Goal: Information Seeking & Learning: Find specific page/section

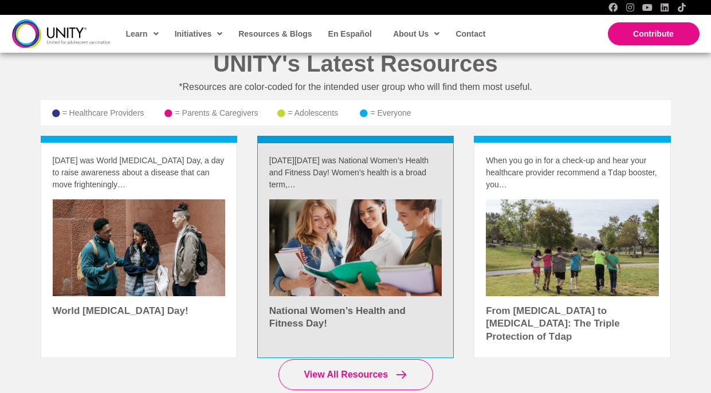
scroll to position [1594, 0]
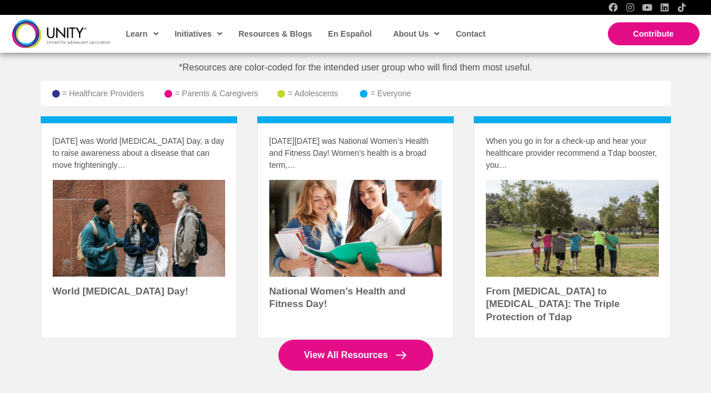
click at [354, 350] on span "View All Resources" at bounding box center [346, 355] width 84 height 10
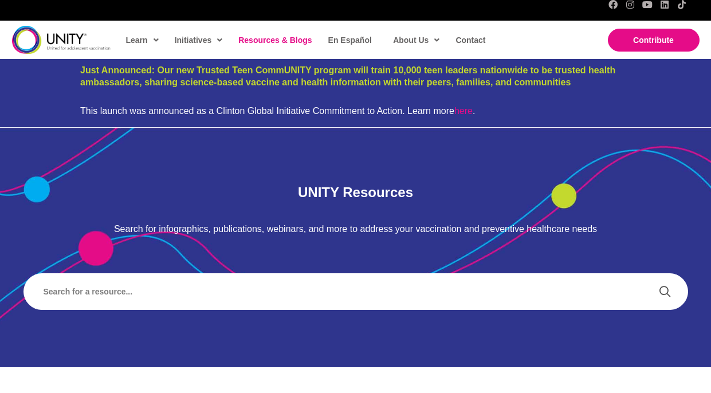
click at [333, 310] on div at bounding box center [356, 292] width 688 height 60
click at [328, 299] on input "Search input" at bounding box center [341, 292] width 613 height 26
type input "[DATE]"
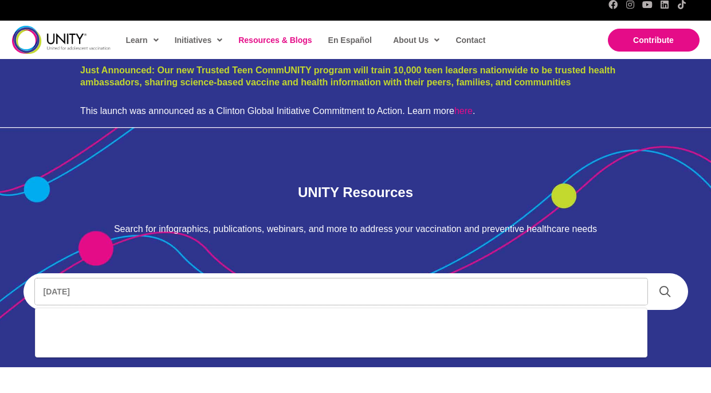
scroll to position [178, 0]
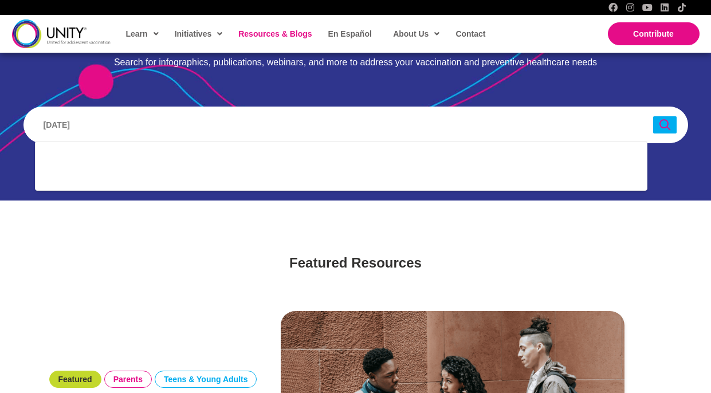
click at [657, 131] on link at bounding box center [666, 125] width 24 height 18
click at [660, 131] on icon at bounding box center [665, 125] width 12 height 12
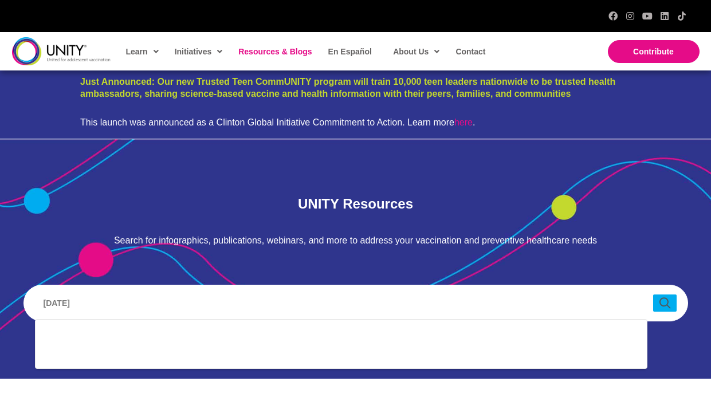
scroll to position [80, 0]
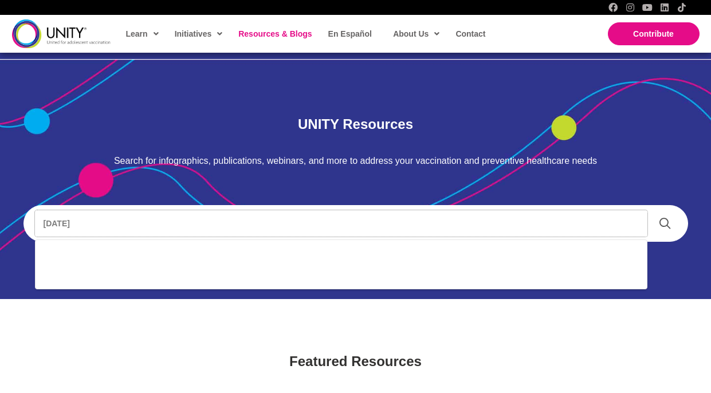
click at [300, 225] on input "[DATE]" at bounding box center [341, 223] width 613 height 26
click at [136, 279] on div "Sorry, we couldn't find any posts. Please try a different search." at bounding box center [341, 265] width 613 height 50
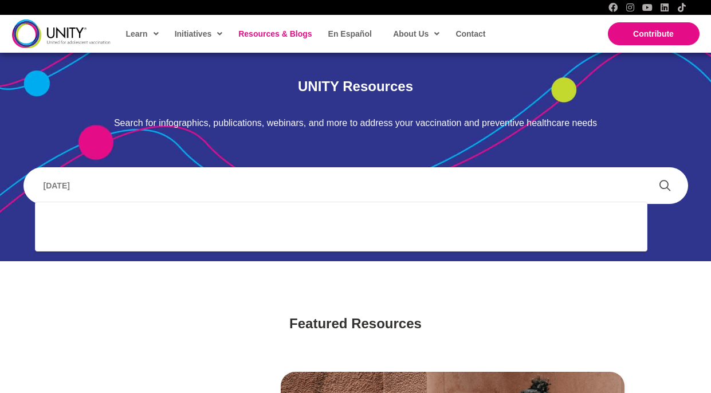
scroll to position [122, 0]
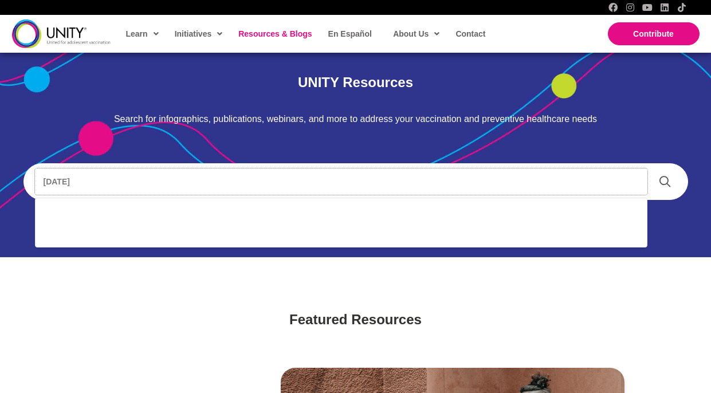
click at [87, 185] on input "[DATE]" at bounding box center [341, 182] width 613 height 26
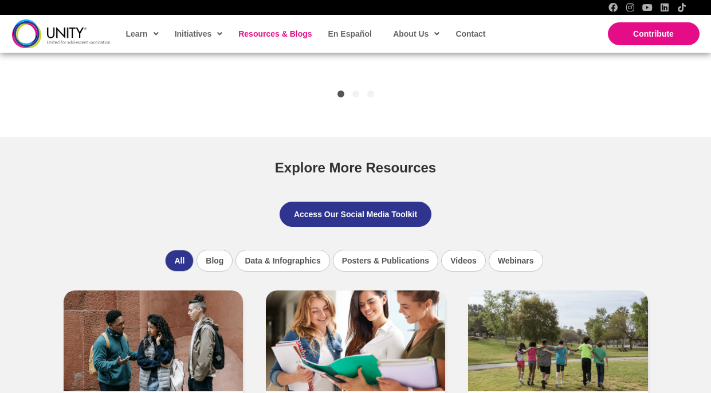
scroll to position [654, 0]
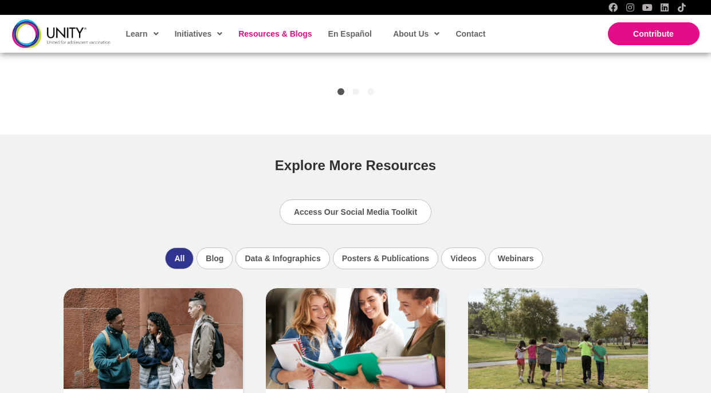
click at [282, 197] on div "Access Our Social Media Toolkit" at bounding box center [356, 212] width 608 height 48
drag, startPoint x: 315, startPoint y: 178, endPoint x: 307, endPoint y: 151, distance: 28.1
click at [307, 151] on div "Explore More Resources" at bounding box center [356, 167] width 608 height 42
drag, startPoint x: 295, startPoint y: 150, endPoint x: 355, endPoint y: 189, distance: 71.2
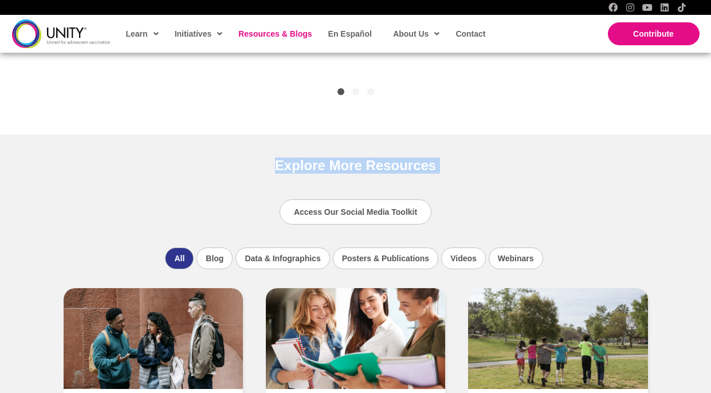
click at [355, 189] on div "Access Our Social Media Toolkit" at bounding box center [356, 212] width 608 height 48
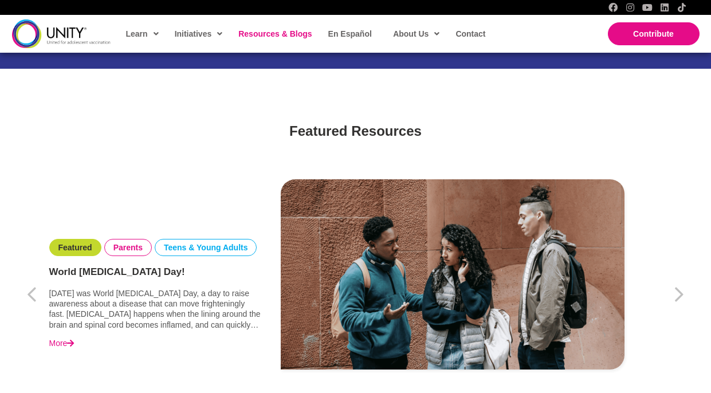
scroll to position [279, 0]
